Goal: Task Accomplishment & Management: Complete application form

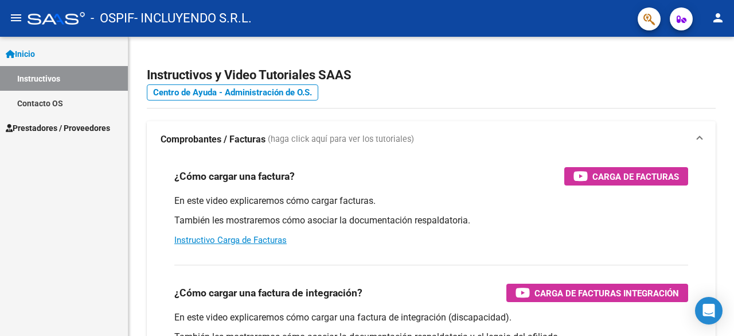
click at [70, 128] on span "Prestadores / Proveedores" at bounding box center [58, 128] width 104 height 13
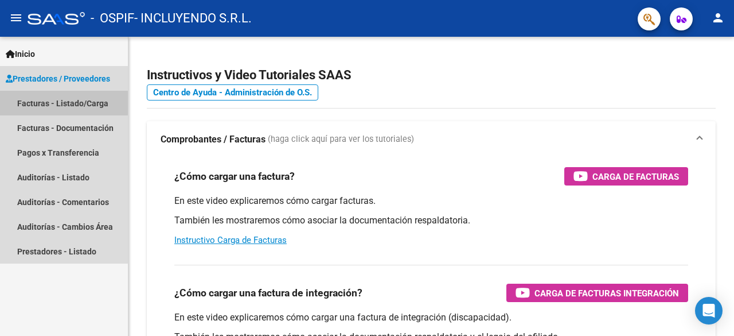
click at [85, 103] on link "Facturas - Listado/Carga" at bounding box center [64, 103] width 128 height 25
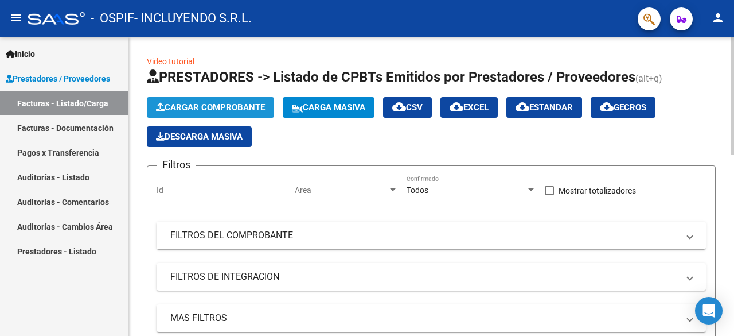
click at [247, 107] on span "Cargar Comprobante" at bounding box center [210, 107] width 109 height 10
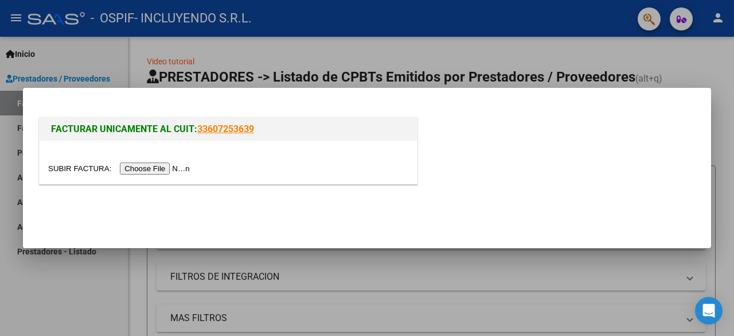
click at [148, 174] on input "file" at bounding box center [120, 168] width 145 height 12
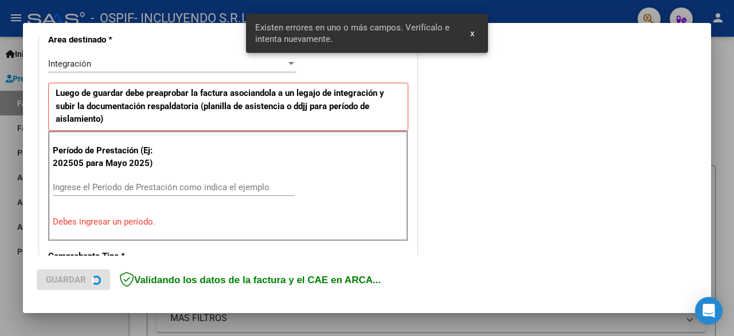
scroll to position [280, 0]
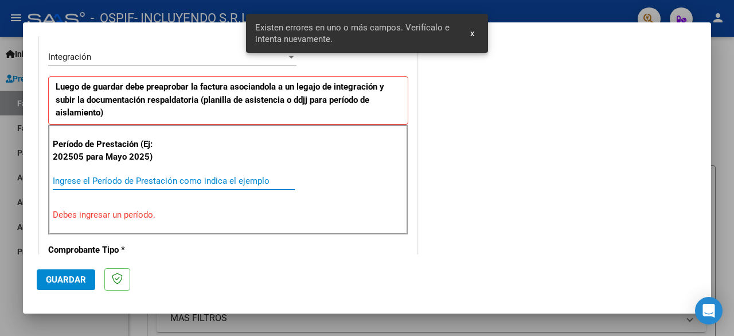
click at [118, 176] on input "Ingrese el Período de Prestación como indica el ejemplo" at bounding box center [174, 181] width 242 height 10
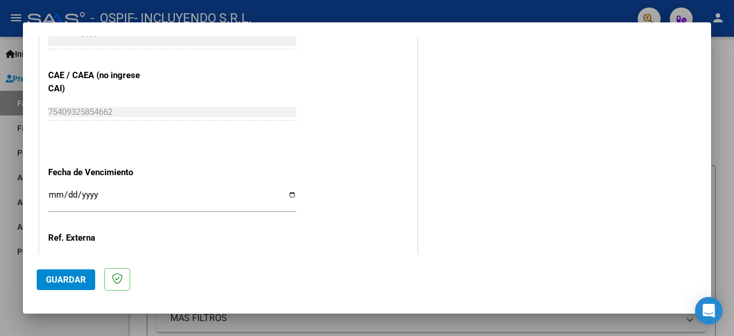
scroll to position [739, 0]
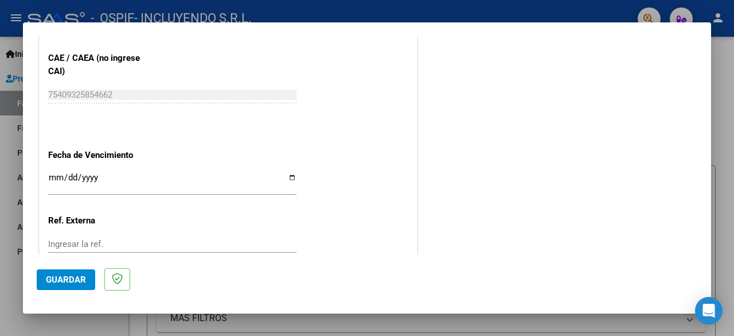
type input "202509"
click at [291, 174] on input "Ingresar la fecha" at bounding box center [172, 182] width 248 height 18
type input "[DATE]"
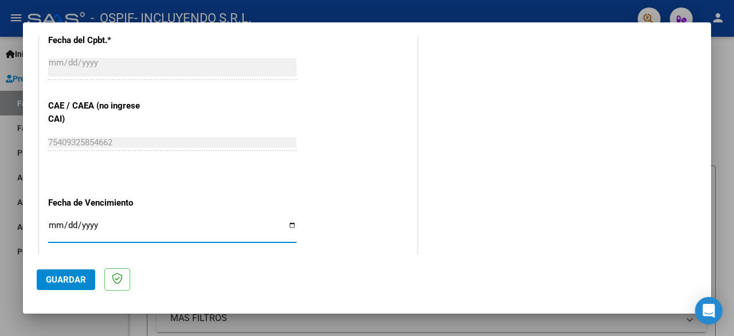
scroll to position [815, 0]
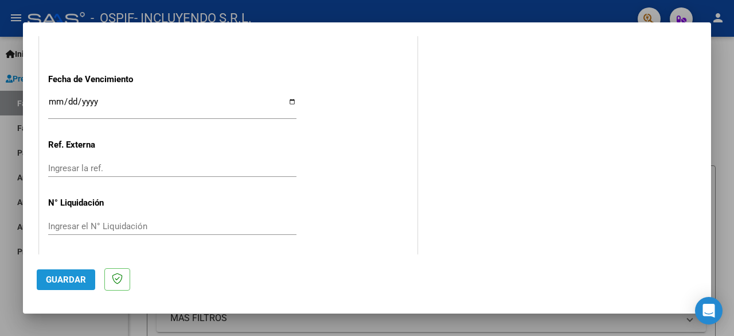
click at [72, 282] on span "Guardar" at bounding box center [66, 279] width 40 height 10
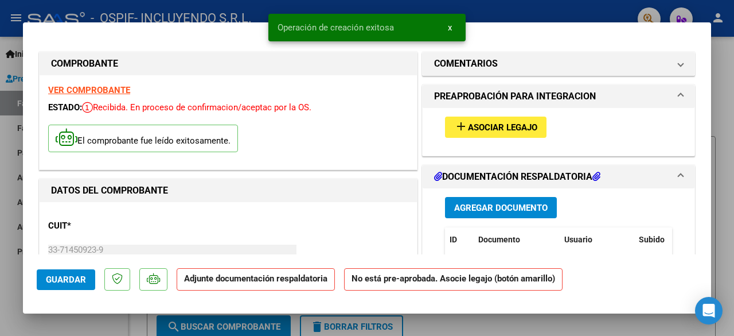
click at [486, 126] on span "Asociar Legajo" at bounding box center [502, 127] width 69 height 10
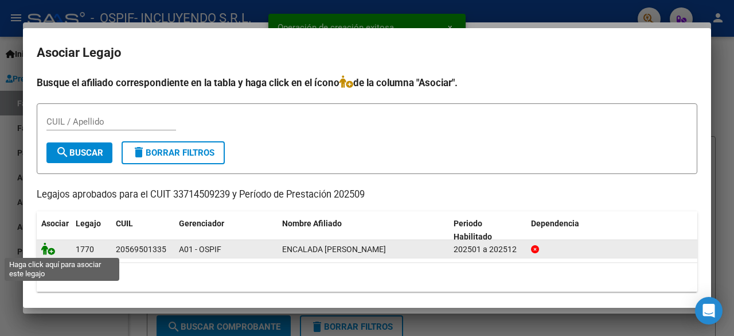
click at [50, 252] on icon at bounding box center [48, 248] width 14 height 13
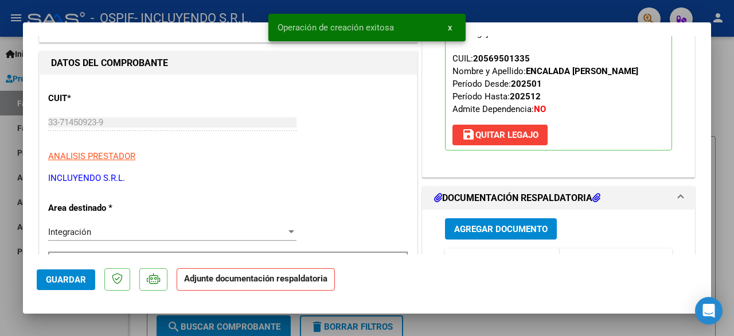
scroll to position [229, 0]
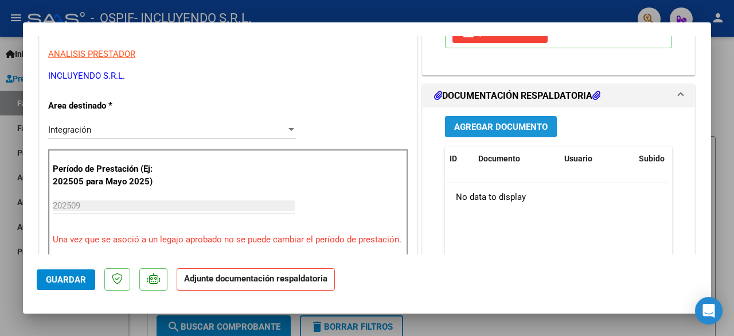
click at [515, 126] on span "Agregar Documento" at bounding box center [501, 127] width 94 height 10
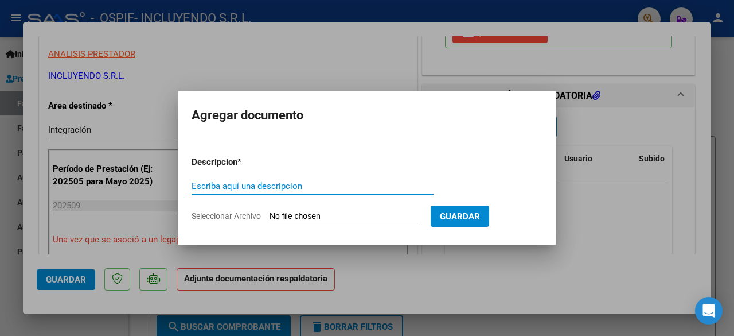
click at [322, 212] on input "Seleccionar Archivo" at bounding box center [346, 216] width 152 height 11
type input "C:\fakepath\Planilla PSI Rehabilitacion -ESCALADA- [DATE].pdf"
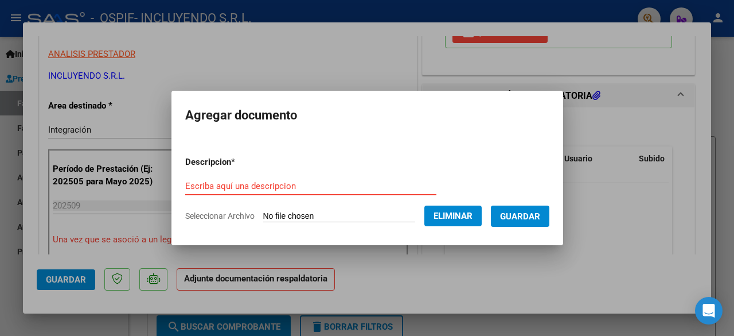
paste input "Planilla PSI Rehabilitacion -ESCALADA- [DATE]"
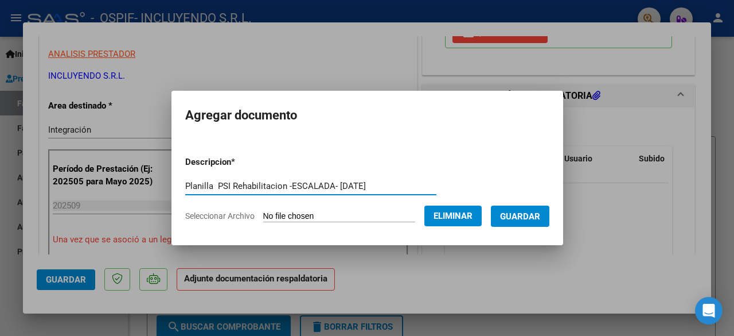
type input "Planilla PSI Rehabilitacion -ESCALADA- [DATE]"
click at [525, 220] on span "Guardar" at bounding box center [520, 216] width 40 height 10
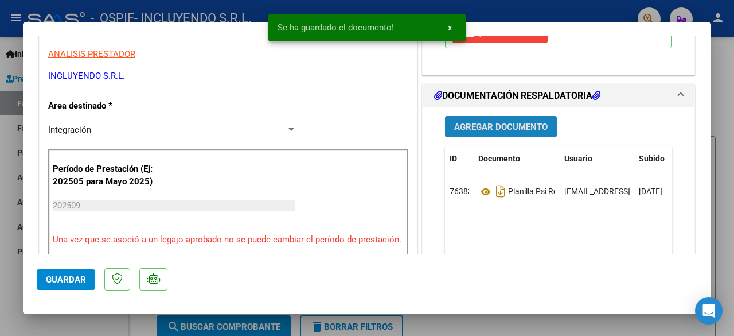
click at [507, 129] on span "Agregar Documento" at bounding box center [501, 127] width 94 height 10
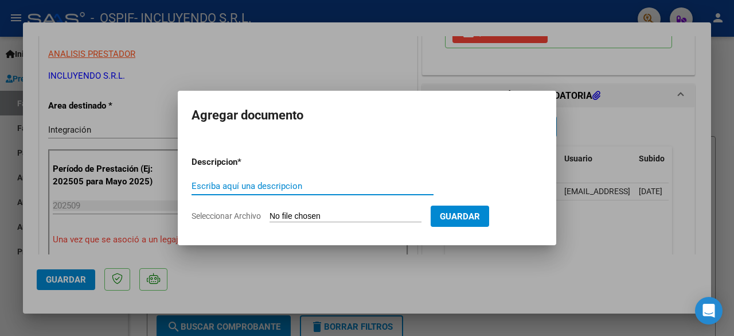
click at [305, 212] on input "Seleccionar Archivo" at bounding box center [346, 216] width 152 height 11
type input "C:\fakepath\Planilla TO Rehabilitacion -ESCALADA- [DATE].pdf"
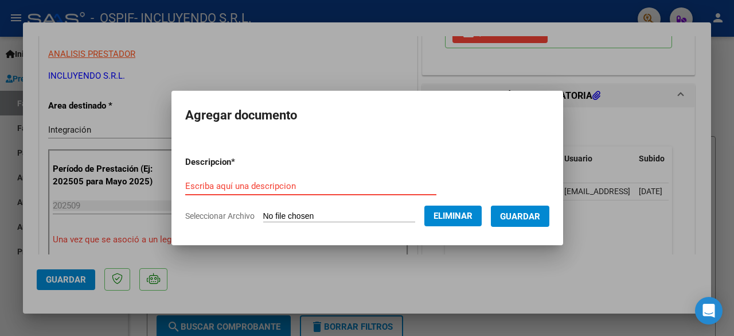
drag, startPoint x: 246, startPoint y: 177, endPoint x: 235, endPoint y: 185, distance: 13.2
click at [235, 185] on input "Escriba aquí una descripcion" at bounding box center [310, 186] width 251 height 10
paste input "Planilla TO Rehabilitacion -ESCALADA- [DATE]"
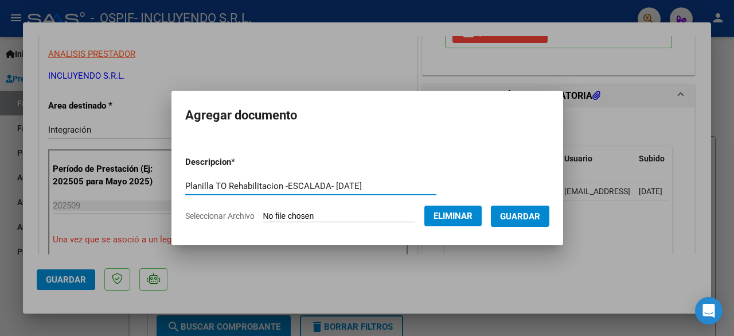
type input "Planilla TO Rehabilitacion -ESCALADA- [DATE]"
click at [540, 212] on span "Guardar" at bounding box center [520, 216] width 40 height 10
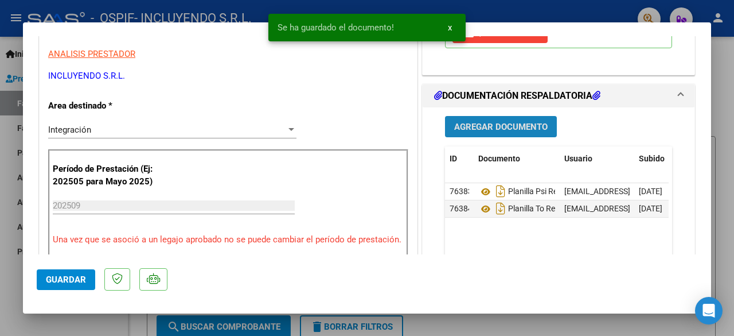
click at [501, 121] on span "Agregar Documento" at bounding box center [501, 126] width 94 height 10
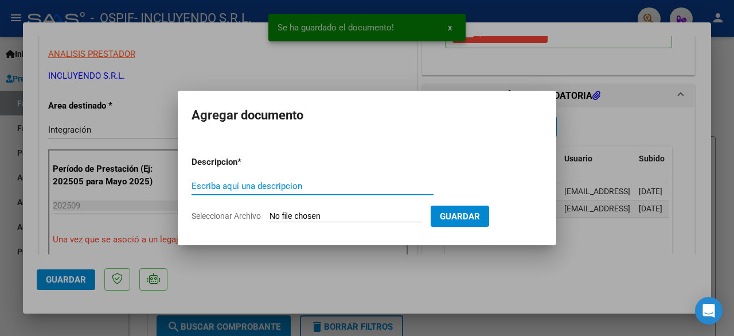
click at [310, 216] on input "Seleccionar Archivo" at bounding box center [346, 216] width 152 height 11
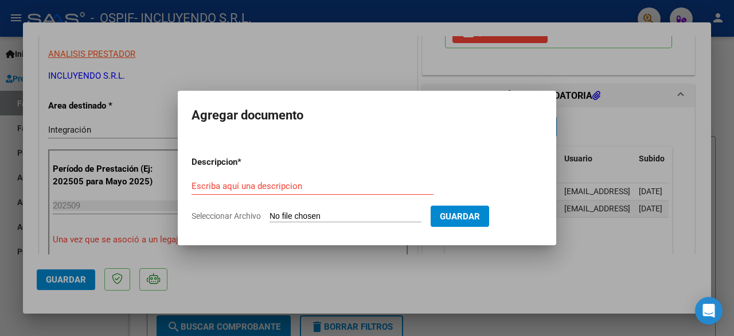
type input "C:\fakepath\AUTORIZACION REHABILITACION 2025-ENCALADA Milo DNI 56950133.pdf"
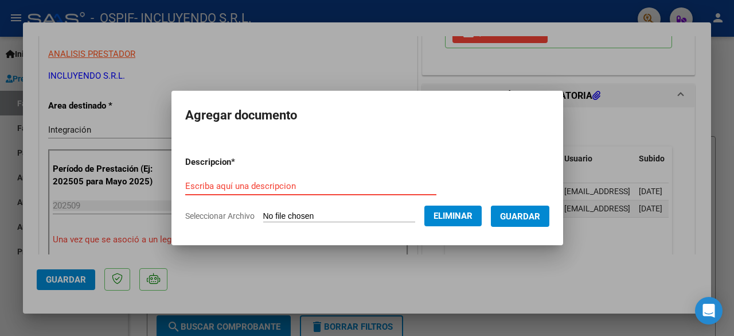
paste input "AUTORIZACION REHABILITACION 2025-ENCALADA Milo DNI 56950133"
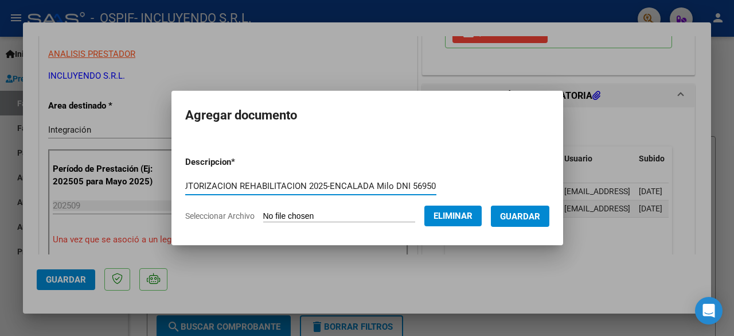
type input "AUTORIZACION REHABILITACION 2025-ENCALADA Milo DNI 56950133"
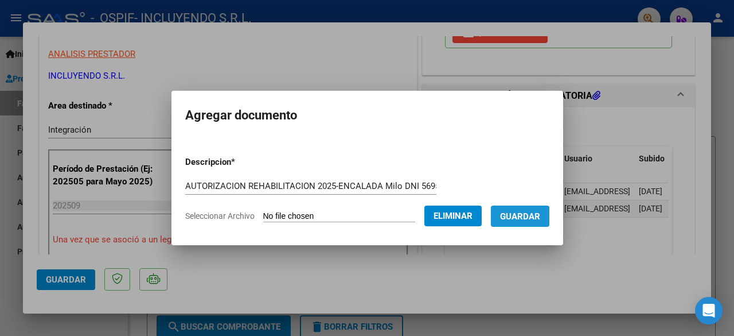
click at [547, 221] on button "Guardar" at bounding box center [520, 215] width 59 height 21
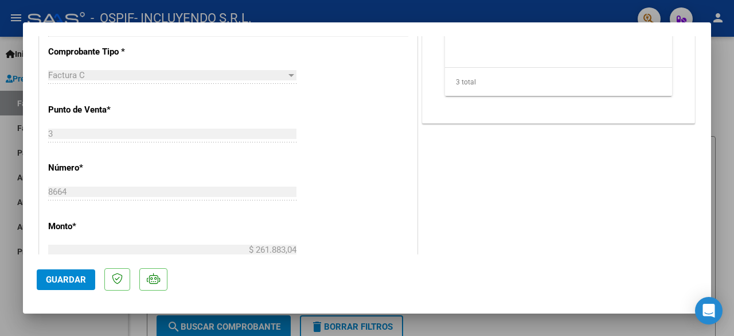
scroll to position [459, 0]
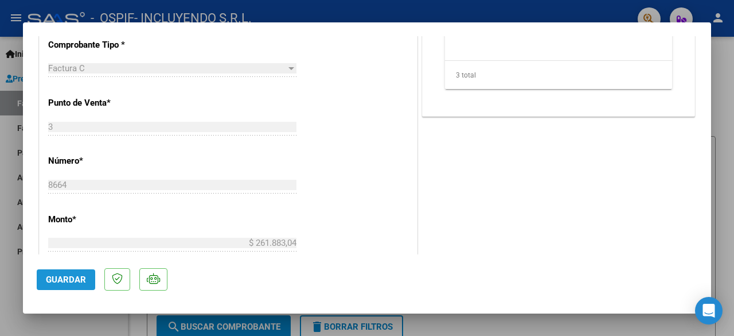
click at [67, 279] on span "Guardar" at bounding box center [66, 279] width 40 height 10
click at [80, 331] on div at bounding box center [367, 168] width 734 height 336
type input "$ 0,00"
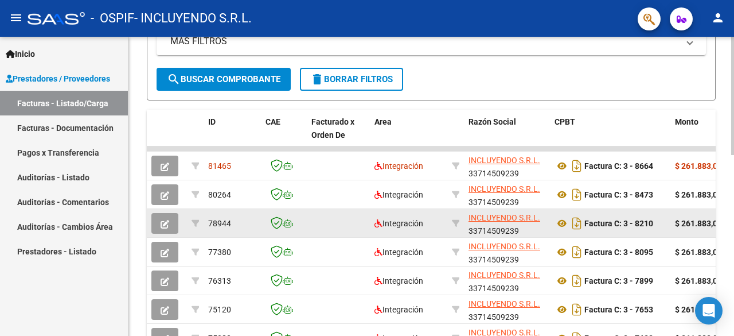
scroll to position [287, 0]
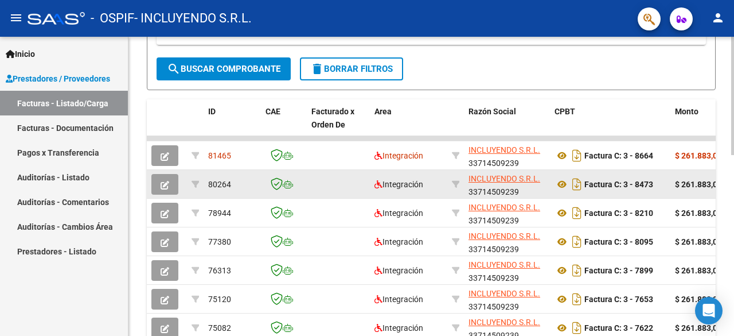
click at [685, 181] on strong "$ 261.883,04" at bounding box center [698, 184] width 47 height 9
click at [681, 185] on strong "$ 261.883,04" at bounding box center [698, 184] width 47 height 9
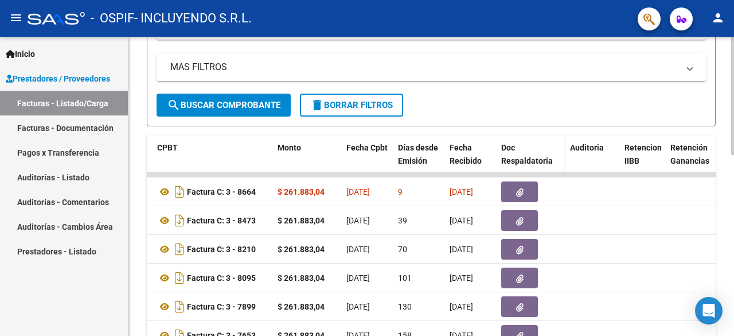
scroll to position [342, 0]
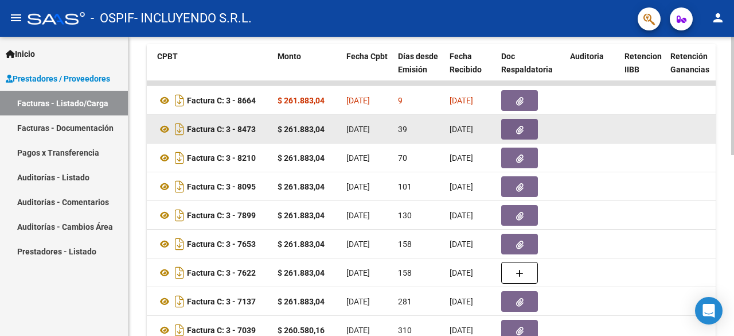
click at [530, 132] on button "button" at bounding box center [519, 129] width 37 height 21
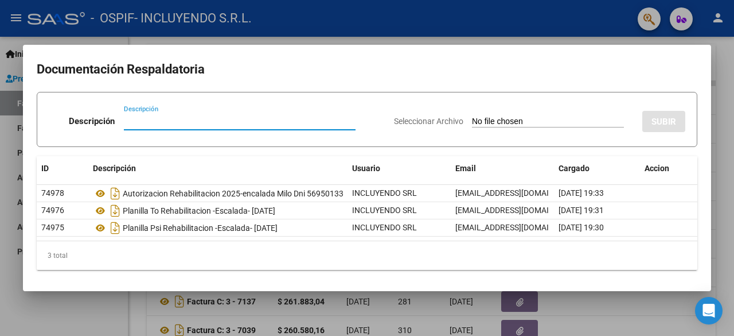
click at [606, 305] on div at bounding box center [367, 168] width 734 height 336
